Goal: Task Accomplishment & Management: Manage account settings

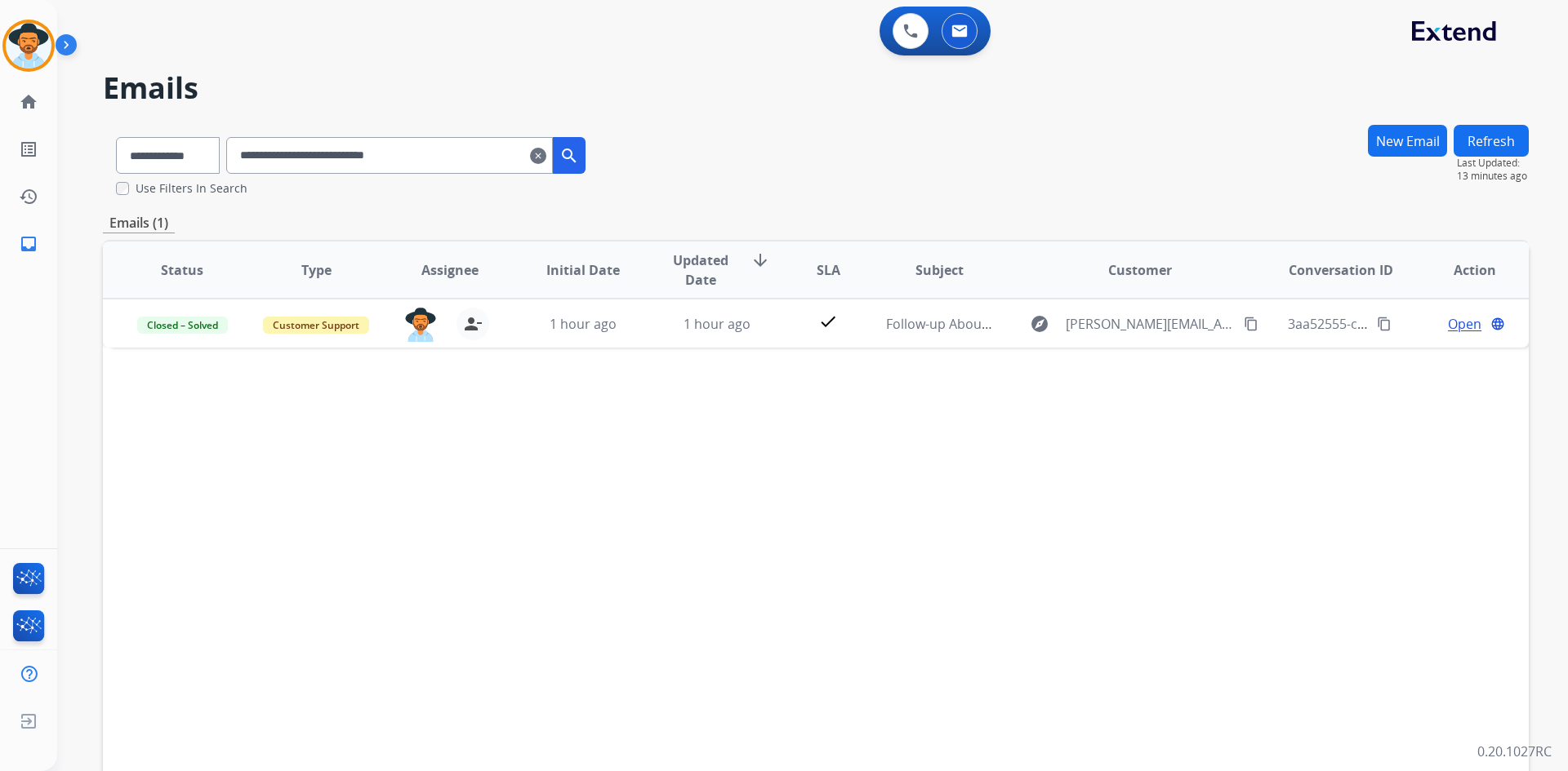
click at [547, 159] on mat-icon "clear" at bounding box center [537, 155] width 16 height 19
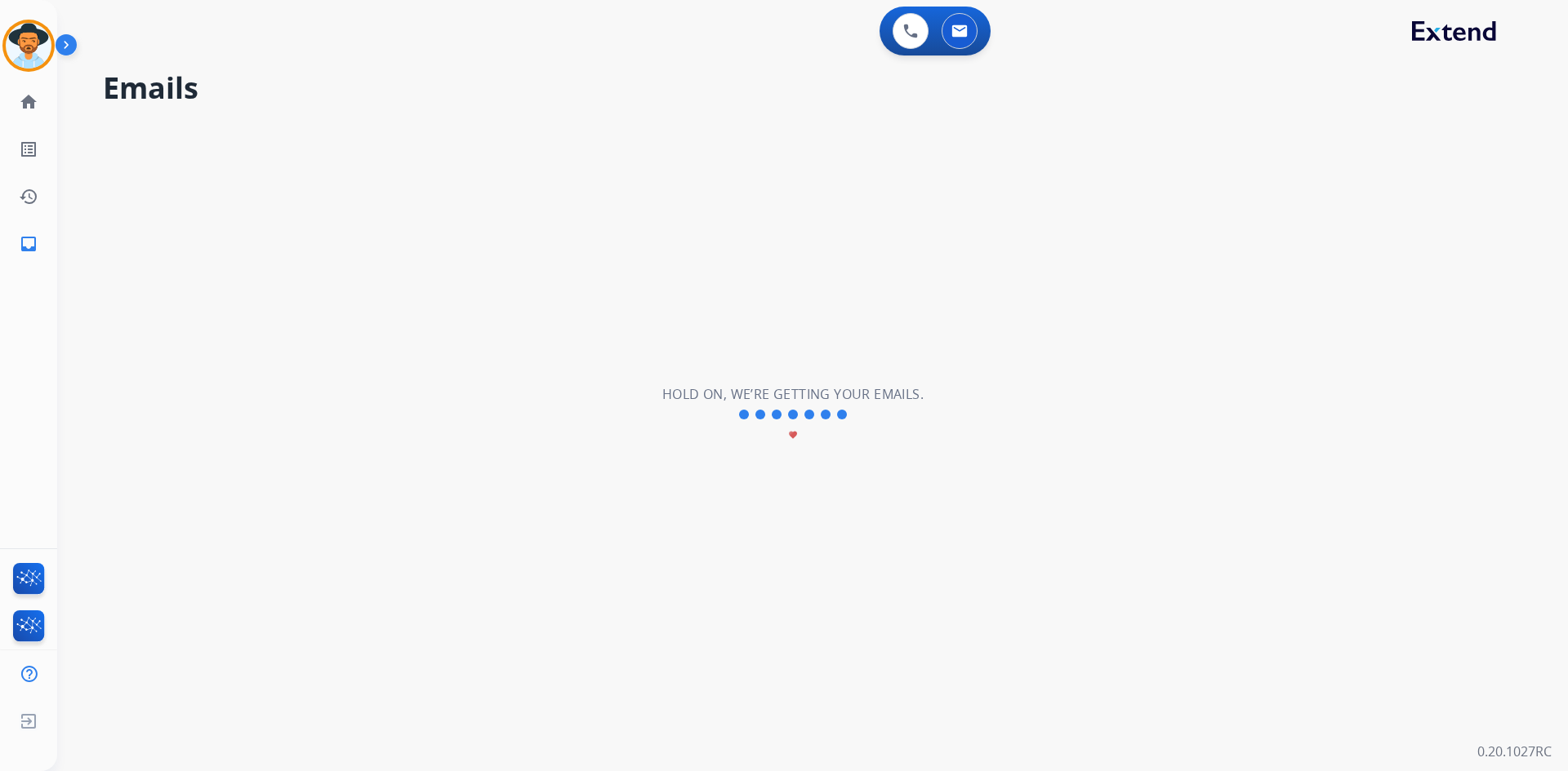
select select "**********"
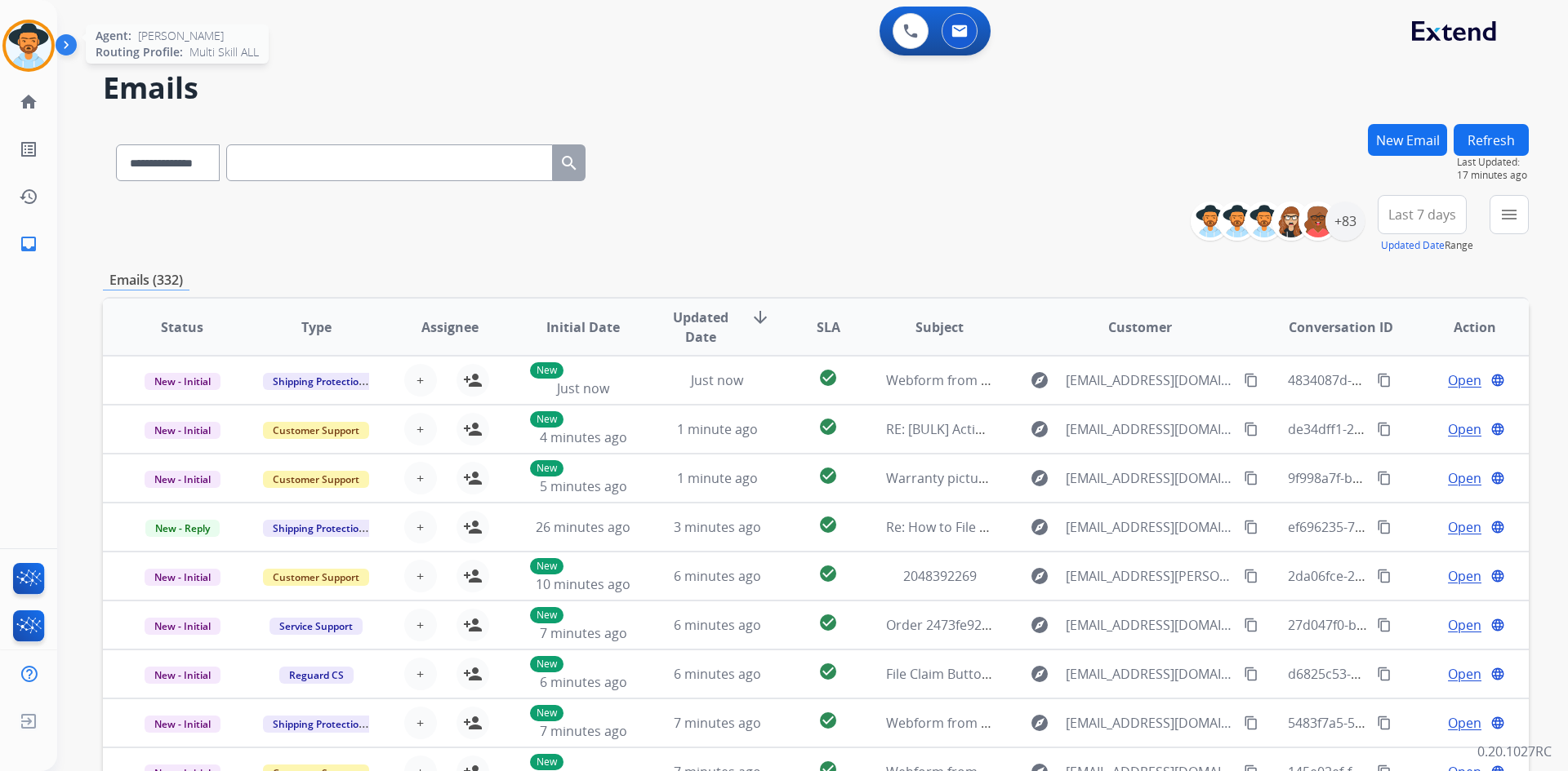
click at [38, 60] on img at bounding box center [29, 46] width 46 height 46
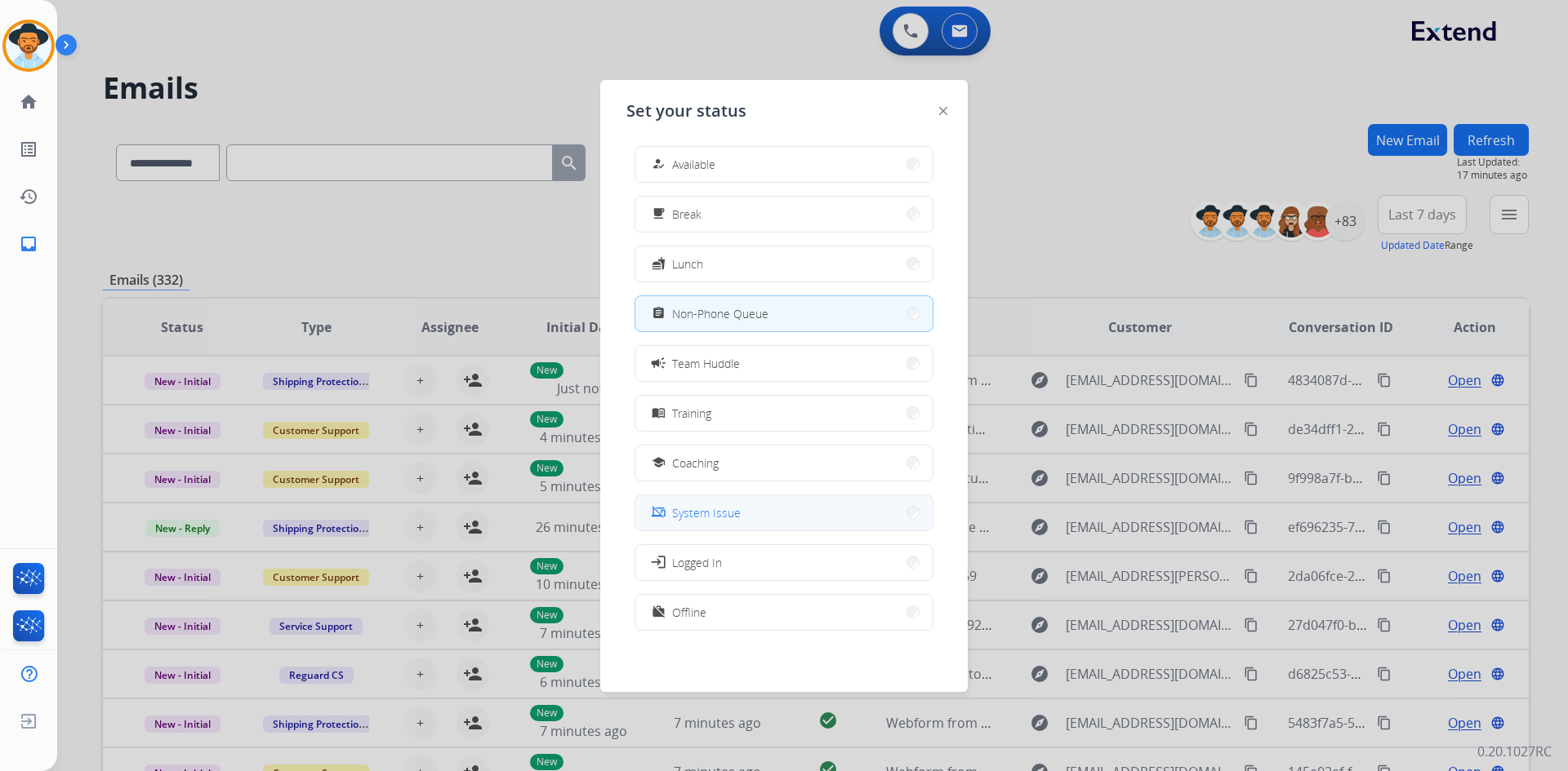
scroll to position [5, 0]
click at [695, 607] on span "Offline" at bounding box center [689, 612] width 34 height 17
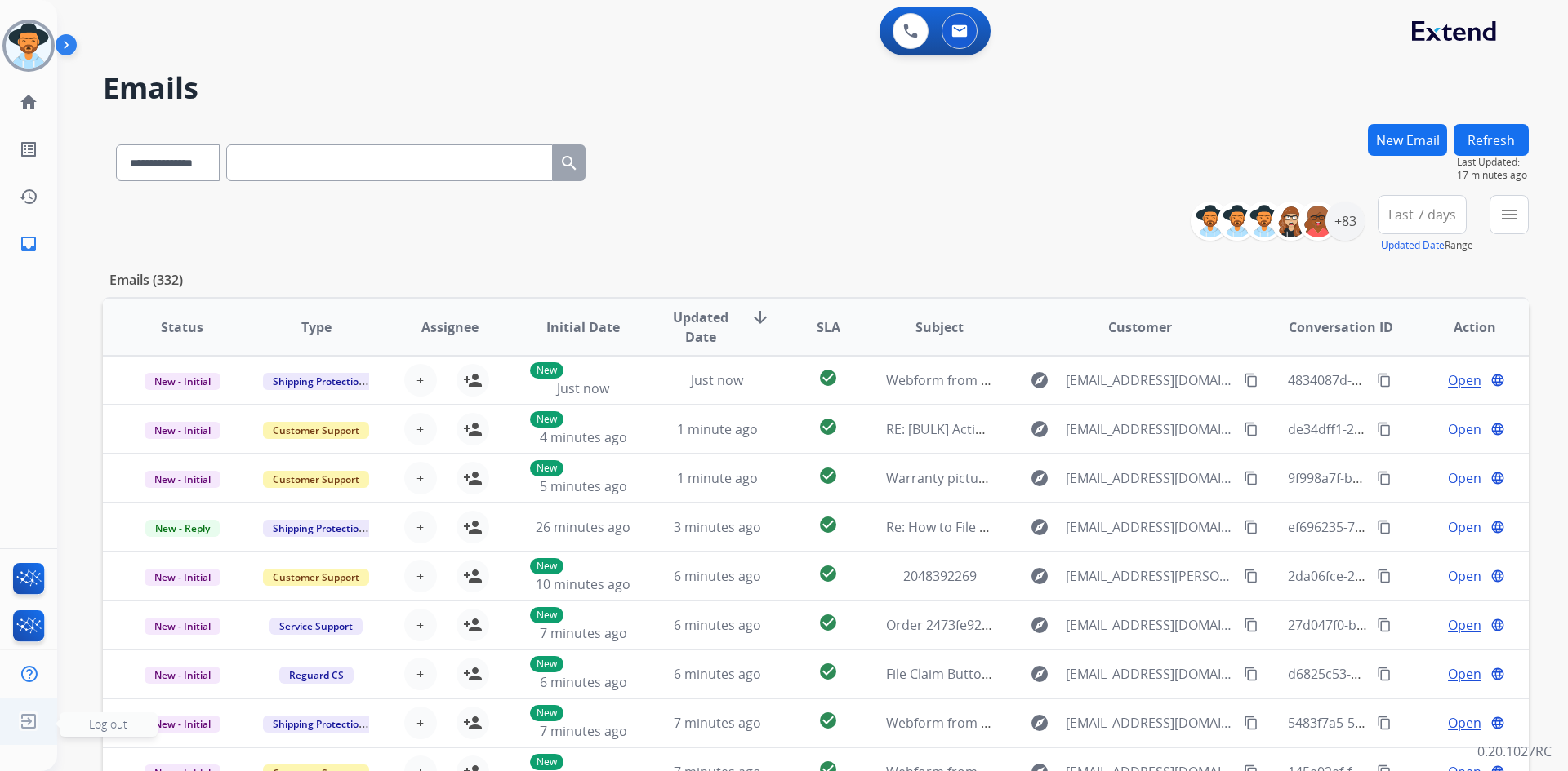
click at [114, 724] on span "Log out" at bounding box center [108, 724] width 38 height 15
